Goal: Communication & Community: Answer question/provide support

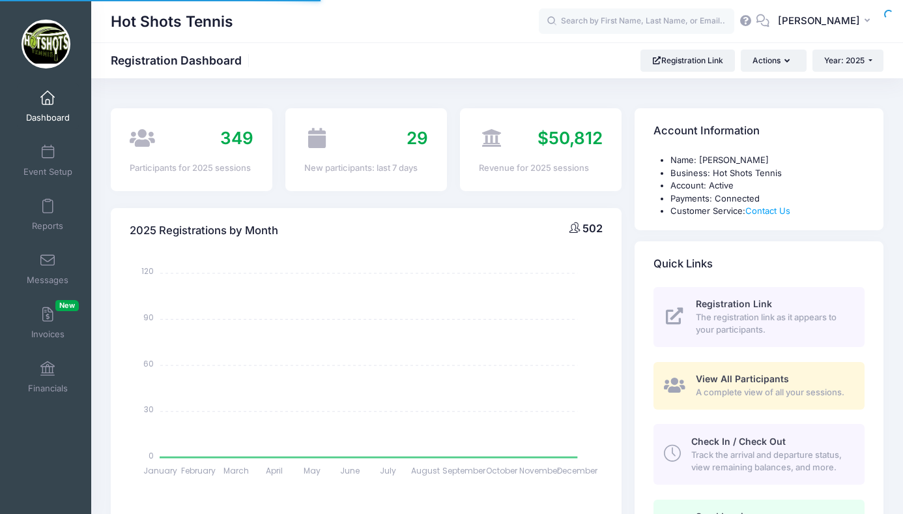
select select
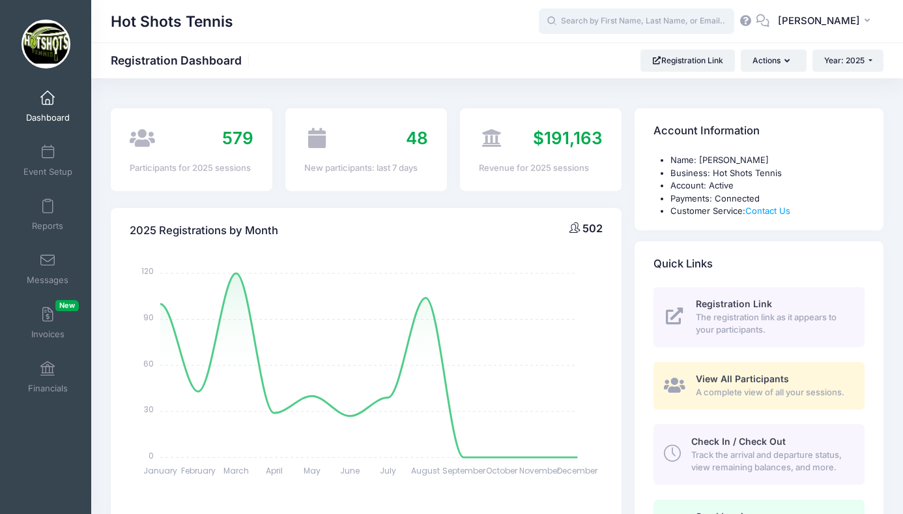
click at [619, 17] on input "text" at bounding box center [637, 21] width 196 height 26
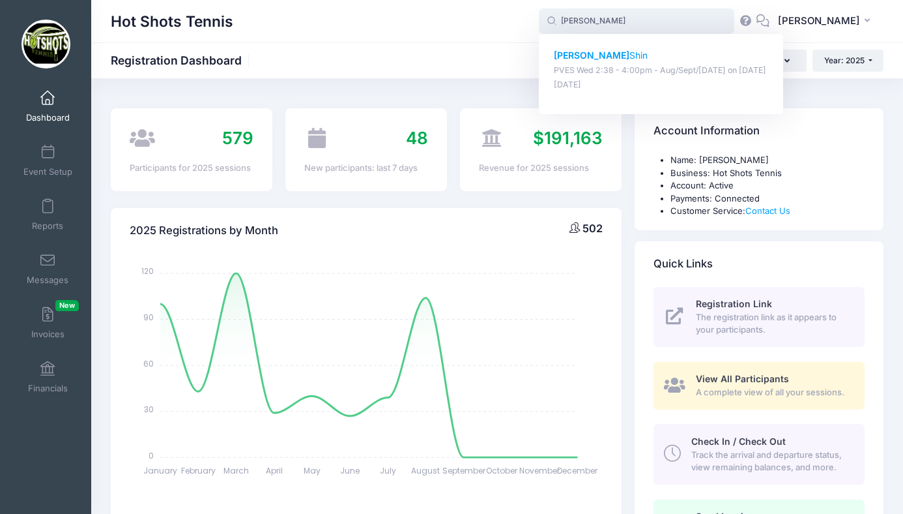
click at [611, 55] on strong "Connor" at bounding box center [592, 55] width 76 height 11
type input "Connor Shin (PVES Wed 2:38 - 4:00pm - Aug/Sept/Oct 2025, Aug-20, 2025)"
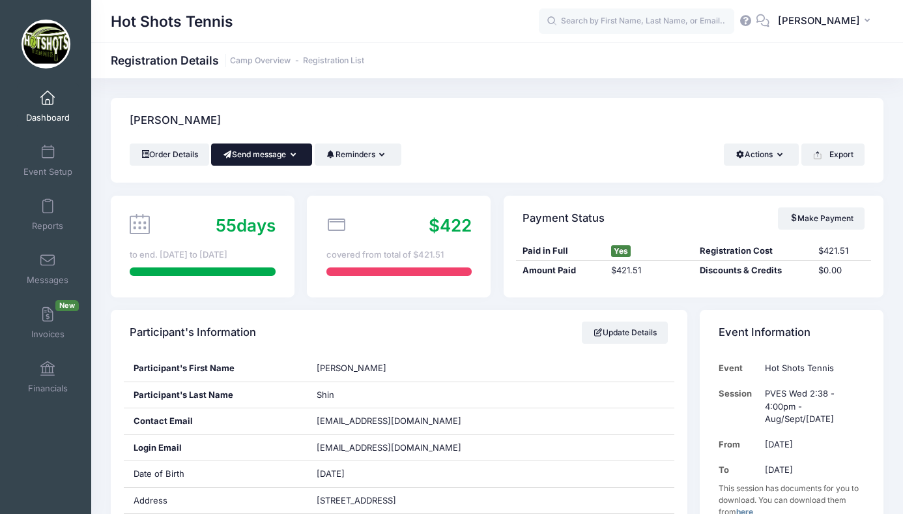
click at [263, 156] on button "Send message" at bounding box center [261, 154] width 101 height 22
click at [267, 213] on link "Send SMS" at bounding box center [271, 211] width 79 height 25
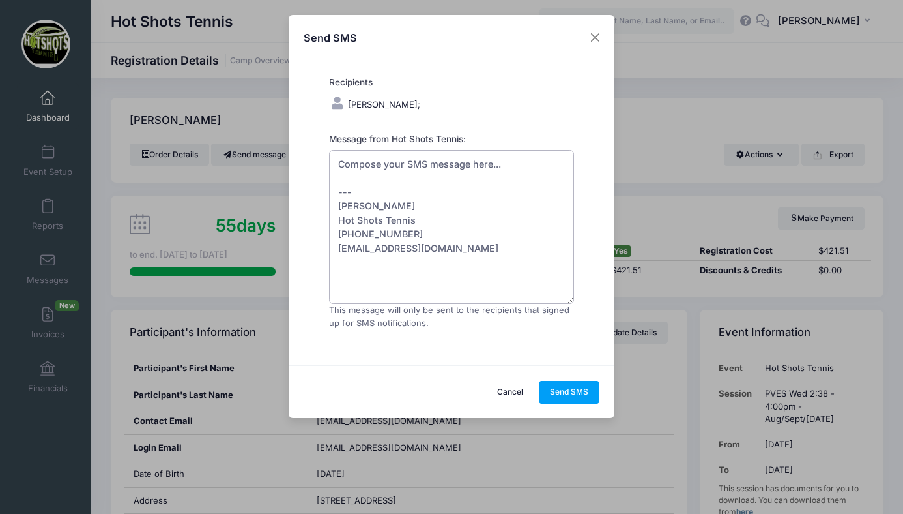
click at [343, 163] on textarea "Compose your SMS message here... --- Rob Gurden Hot Shots Tennis (310) 818-1431…" at bounding box center [451, 227] width 245 height 154
drag, startPoint x: 338, startPoint y: 163, endPoint x: 525, endPoint y: 171, distance: 187.9
click at [525, 171] on textarea "Compose your SMS message here... --- Rob Gurden Hot Shots Tennis (310) 818-1431…" at bounding box center [451, 227] width 245 height 154
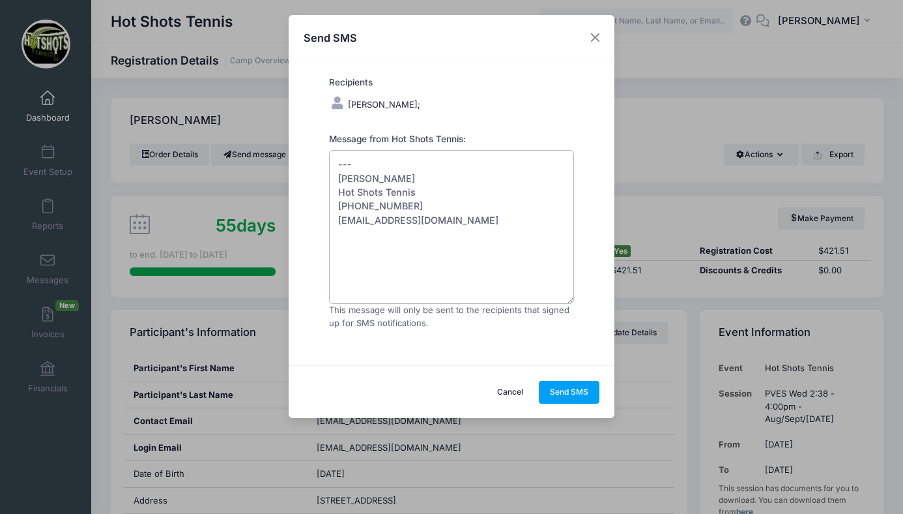
drag, startPoint x: 486, startPoint y: 233, endPoint x: 334, endPoint y: 216, distance: 153.4
click at [334, 216] on textarea "--- Rob Gurden Hot Shots Tennis (310) 818-1431 hotshotstennisorg1@gmail.com" at bounding box center [451, 227] width 245 height 154
click at [346, 164] on textarea "--- Rob Gurden Hot Shots Tennis" at bounding box center [451, 227] width 245 height 154
type textarea "Hello, Connor is not here today. Is he absent? --- Rob Gurden Hot Shots Tennis"
click at [573, 386] on button "Send SMS" at bounding box center [569, 392] width 61 height 22
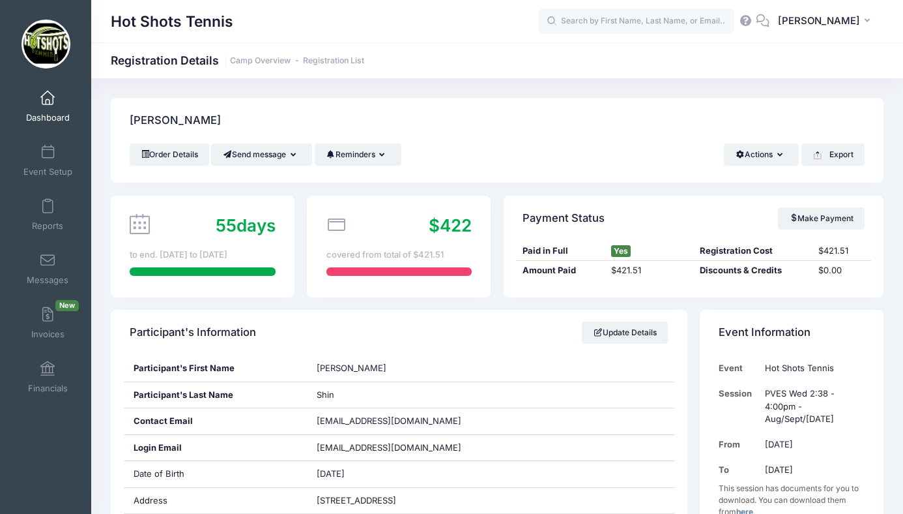
click at [48, 98] on span at bounding box center [48, 98] width 0 height 14
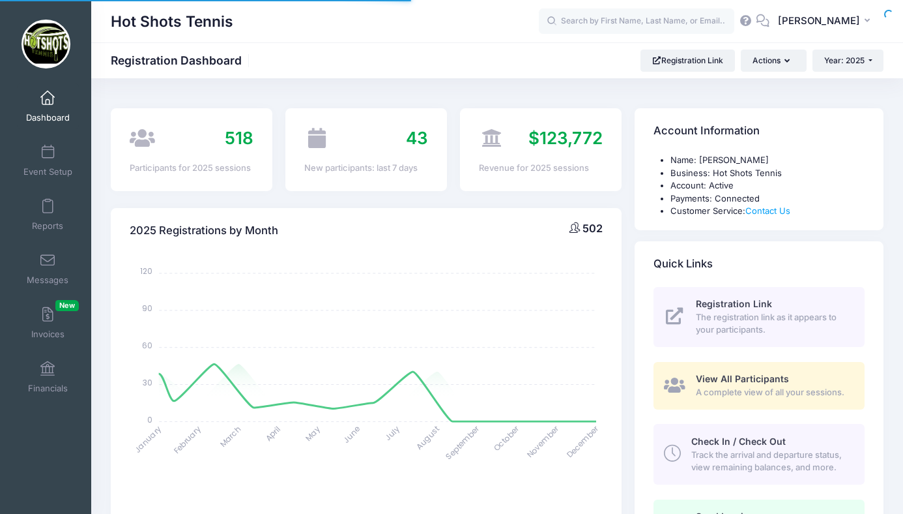
select select
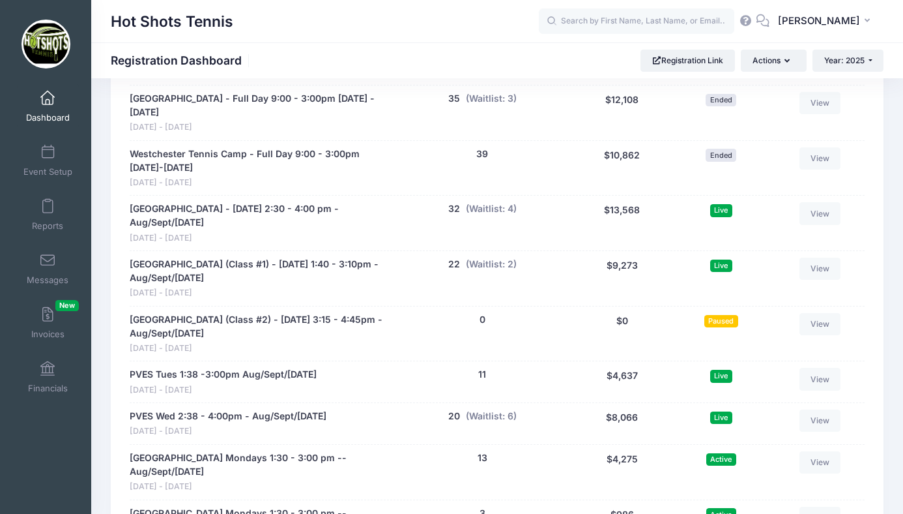
scroll to position [2551, 0]
click at [493, 257] on button "(Waitlist: 2)" at bounding box center [491, 264] width 51 height 14
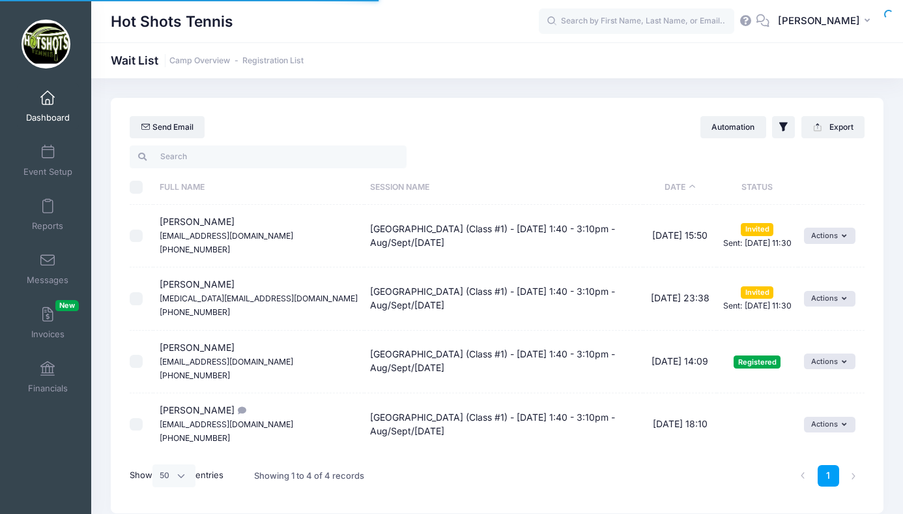
select select "50"
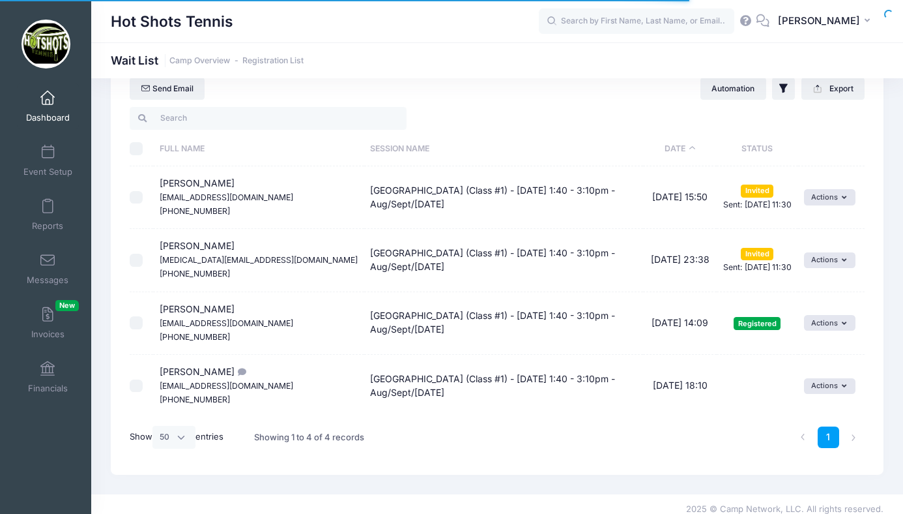
scroll to position [48, 0]
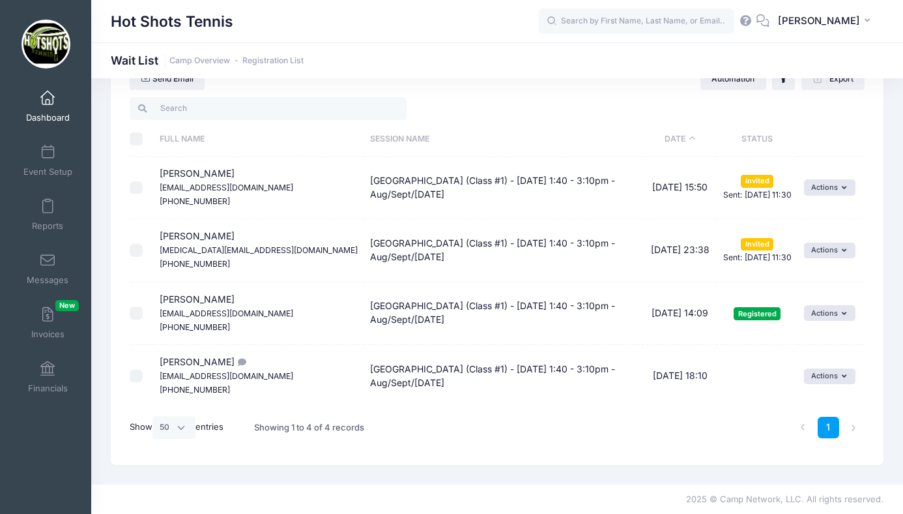
click at [48, 99] on span at bounding box center [48, 98] width 0 height 14
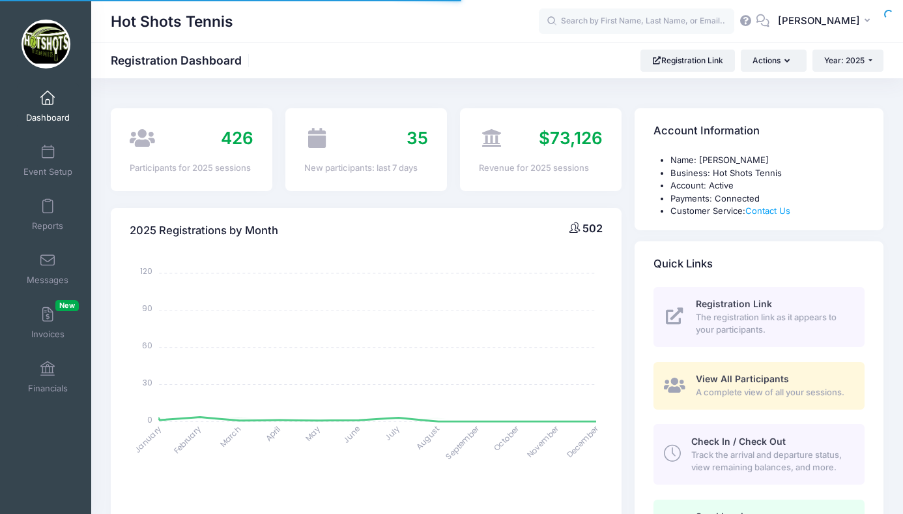
select select
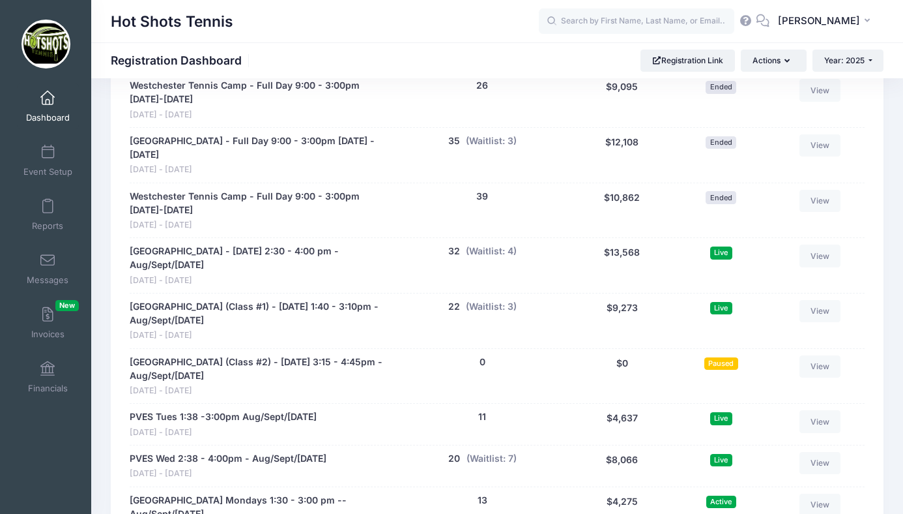
scroll to position [2529, 0]
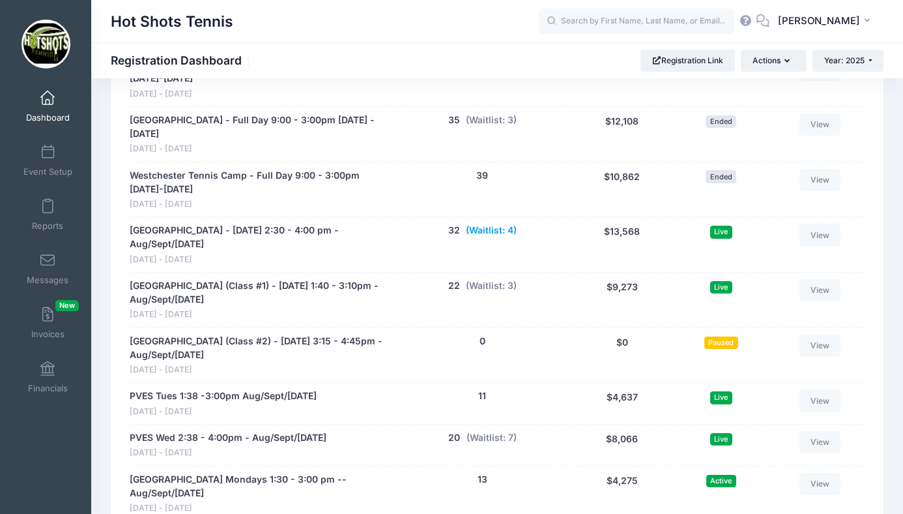
click at [487, 224] on button "(Waitlist: 4)" at bounding box center [491, 231] width 51 height 14
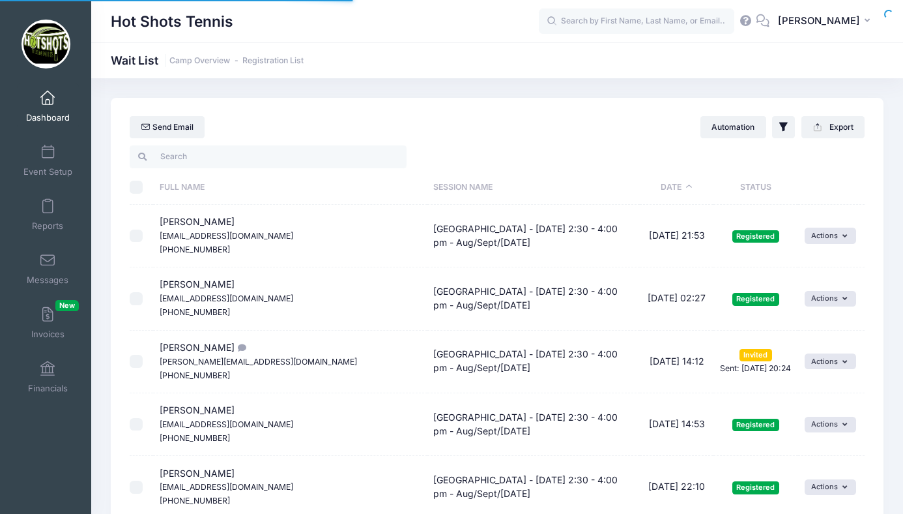
select select "50"
click at [48, 101] on span at bounding box center [48, 98] width 0 height 14
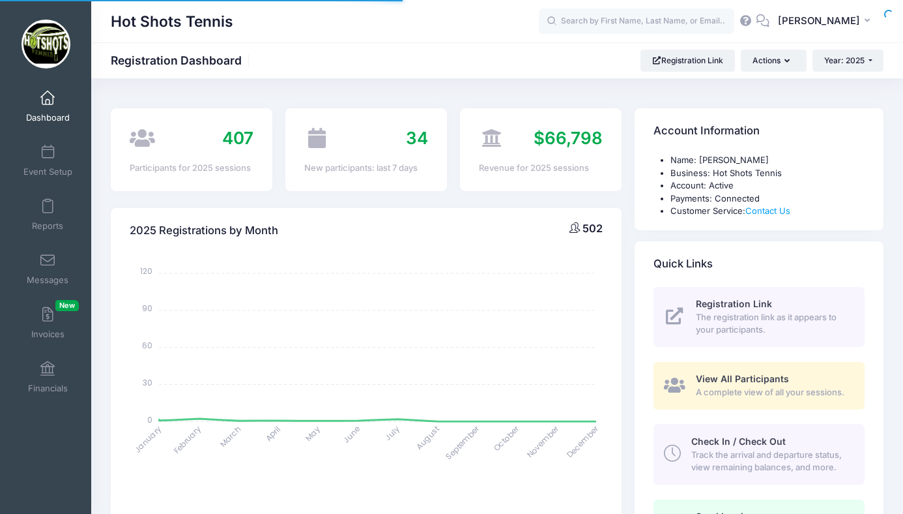
select select
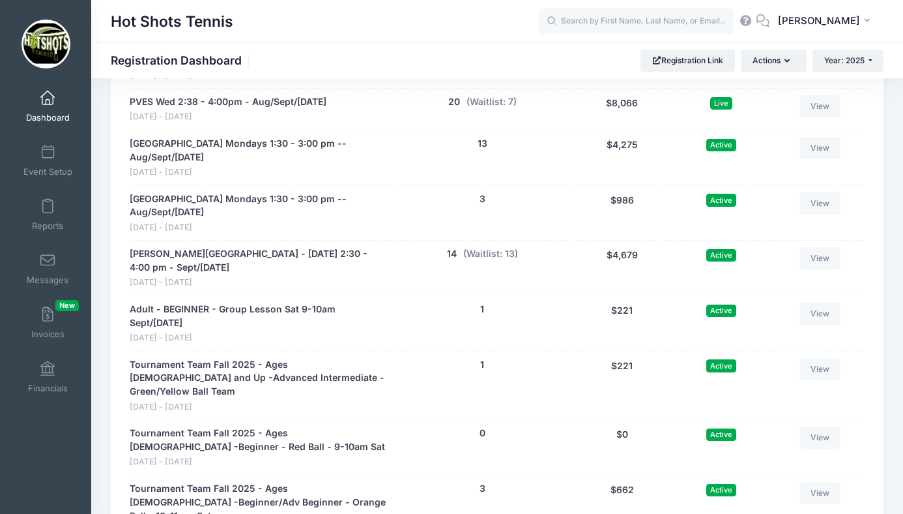
scroll to position [2852, 0]
